Goal: Information Seeking & Learning: Learn about a topic

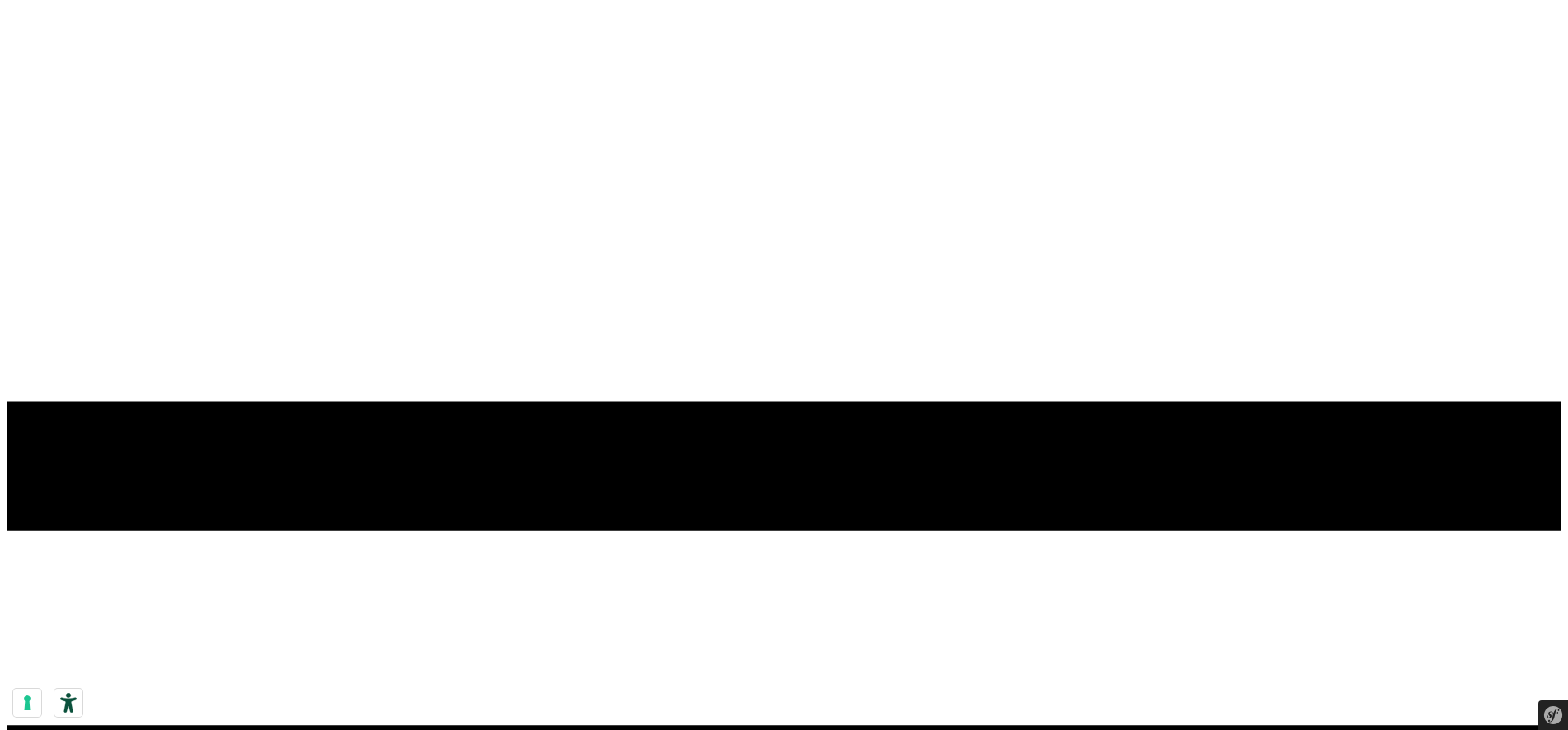
scroll to position [45, 0]
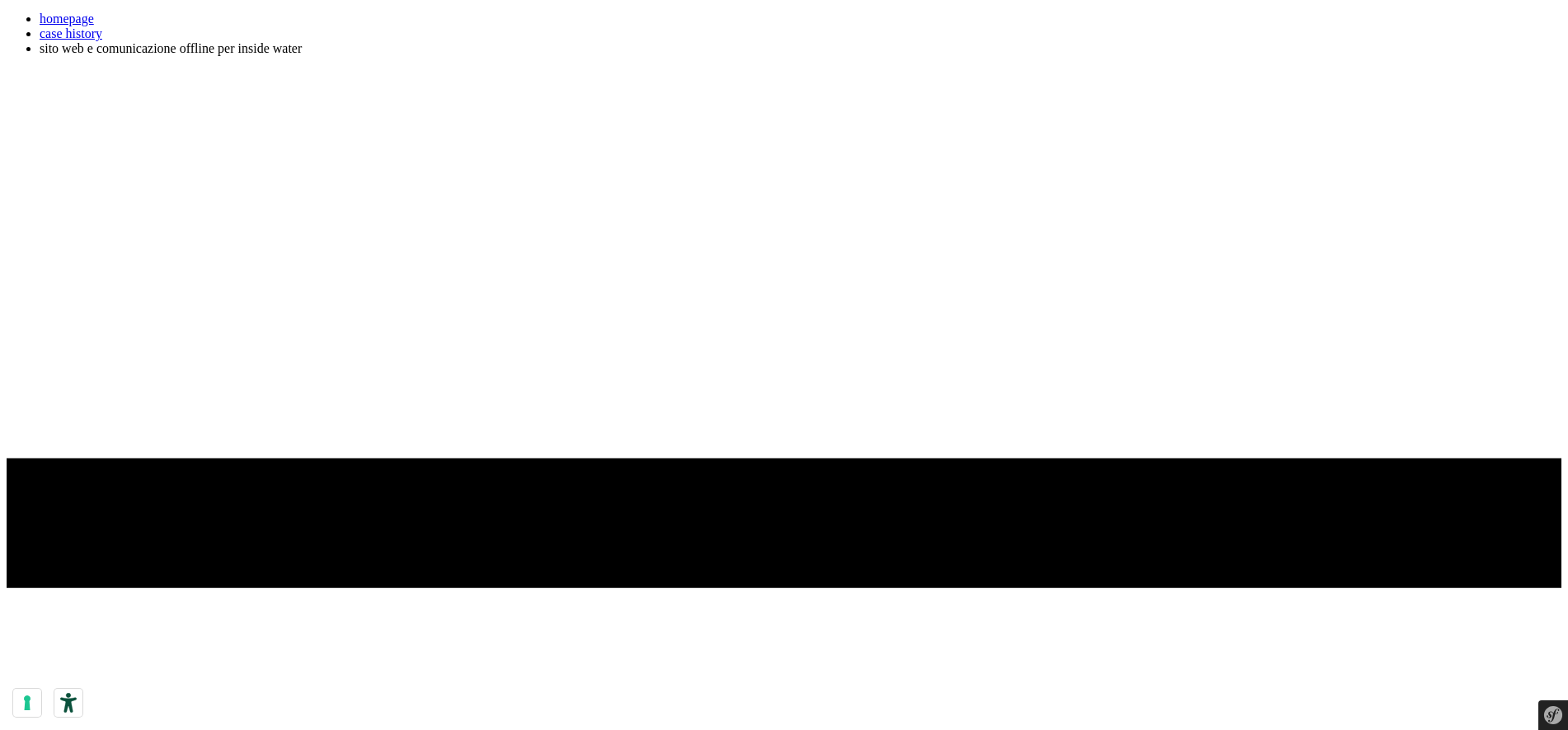
scroll to position [1, 0]
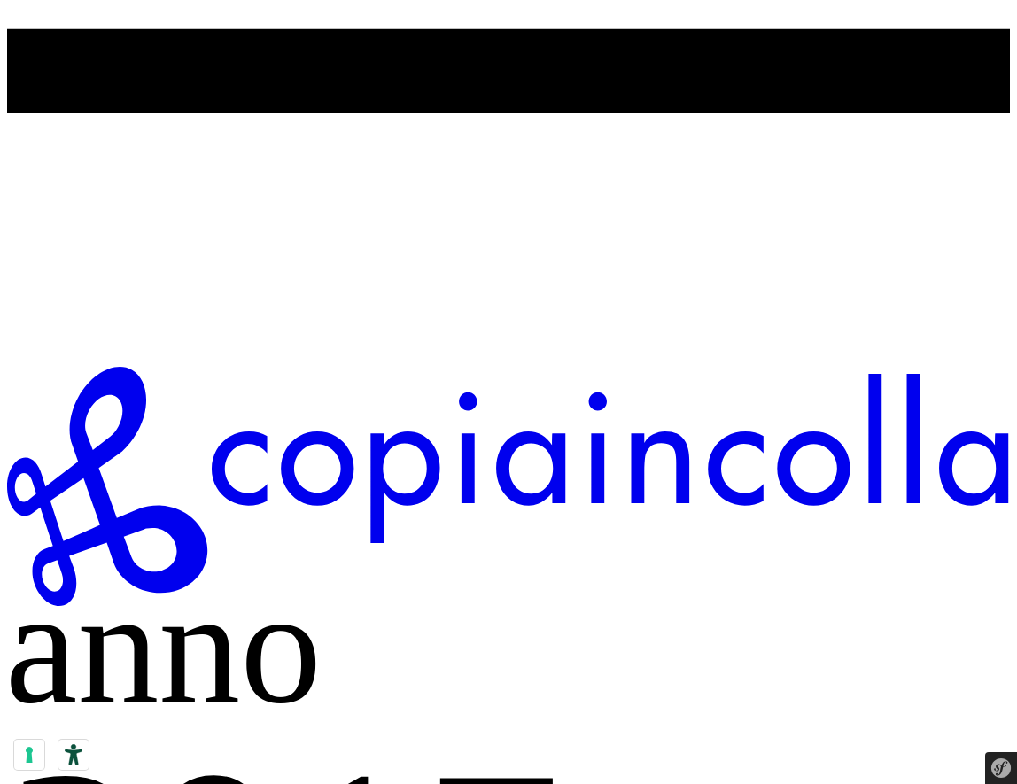
scroll to position [699, 0]
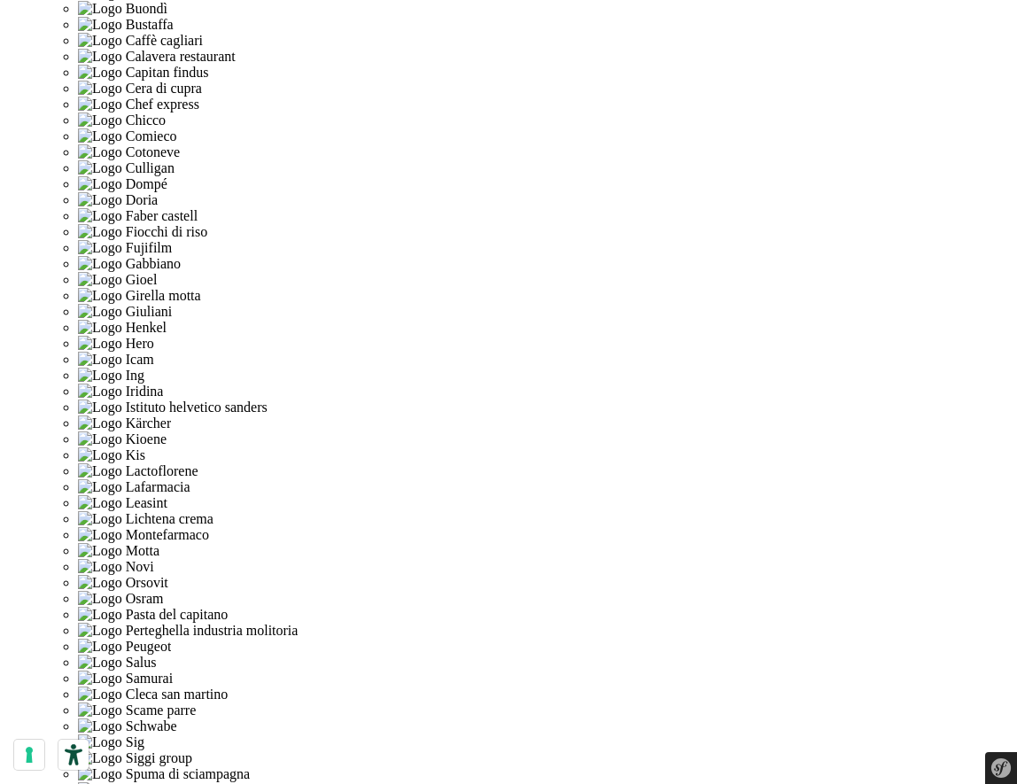
scroll to position [3831, 0]
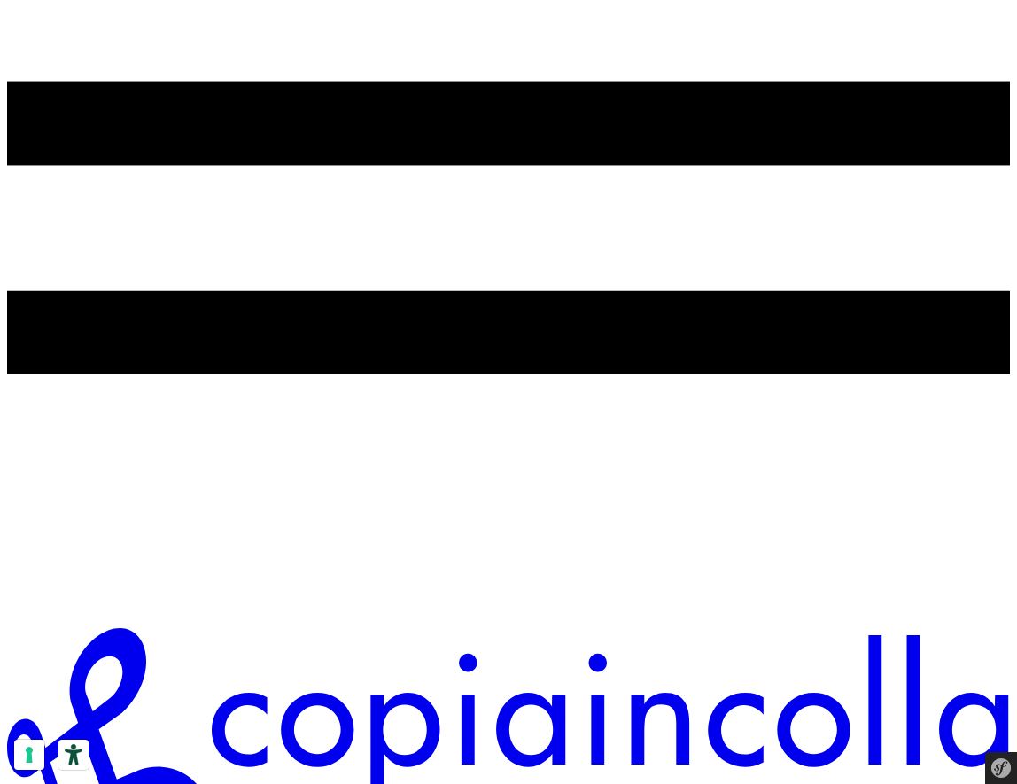
scroll to position [438, 0]
